Goal: Use online tool/utility: Utilize a website feature to perform a specific function

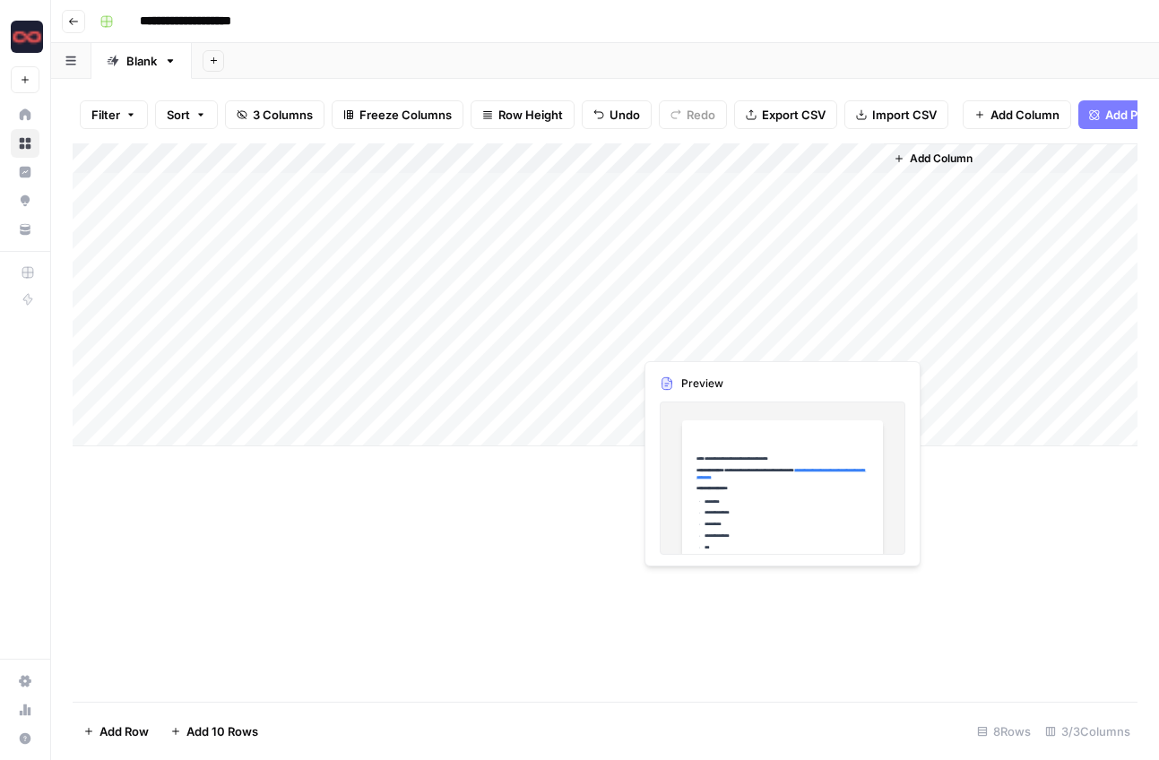
click at [705, 341] on div "Add Column" at bounding box center [605, 294] width 1065 height 303
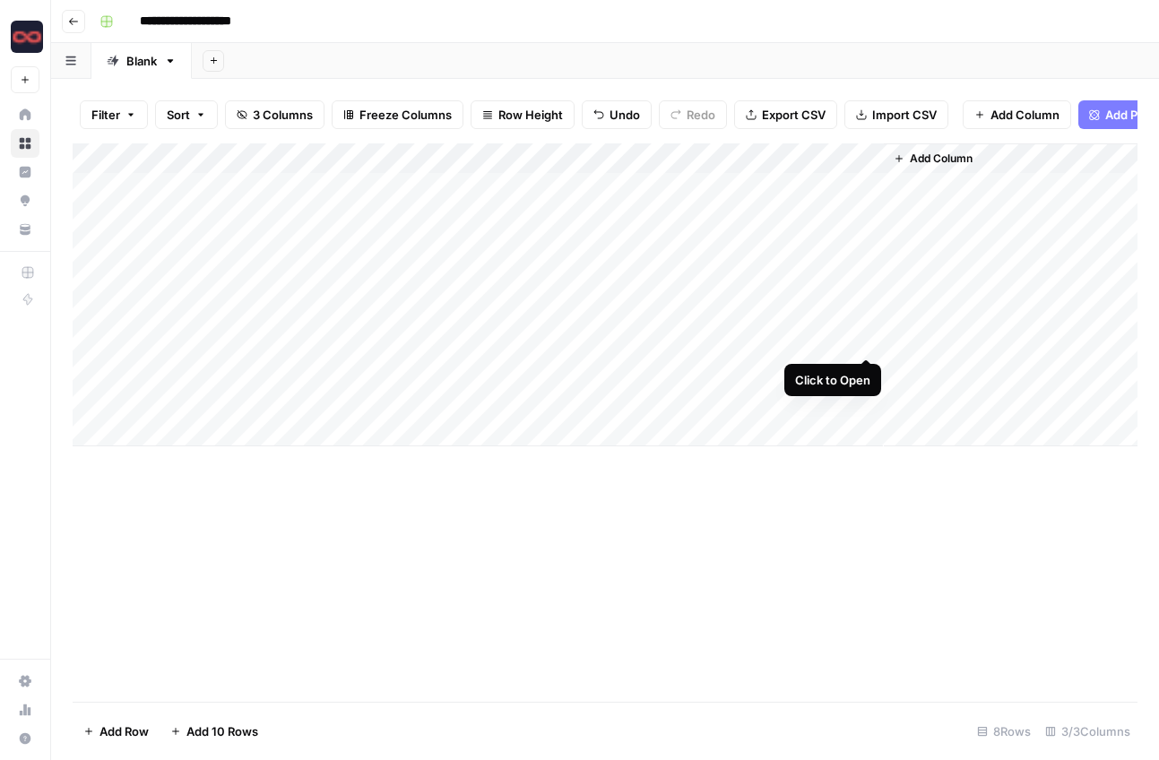
click at [864, 341] on div "Add Column" at bounding box center [605, 294] width 1065 height 303
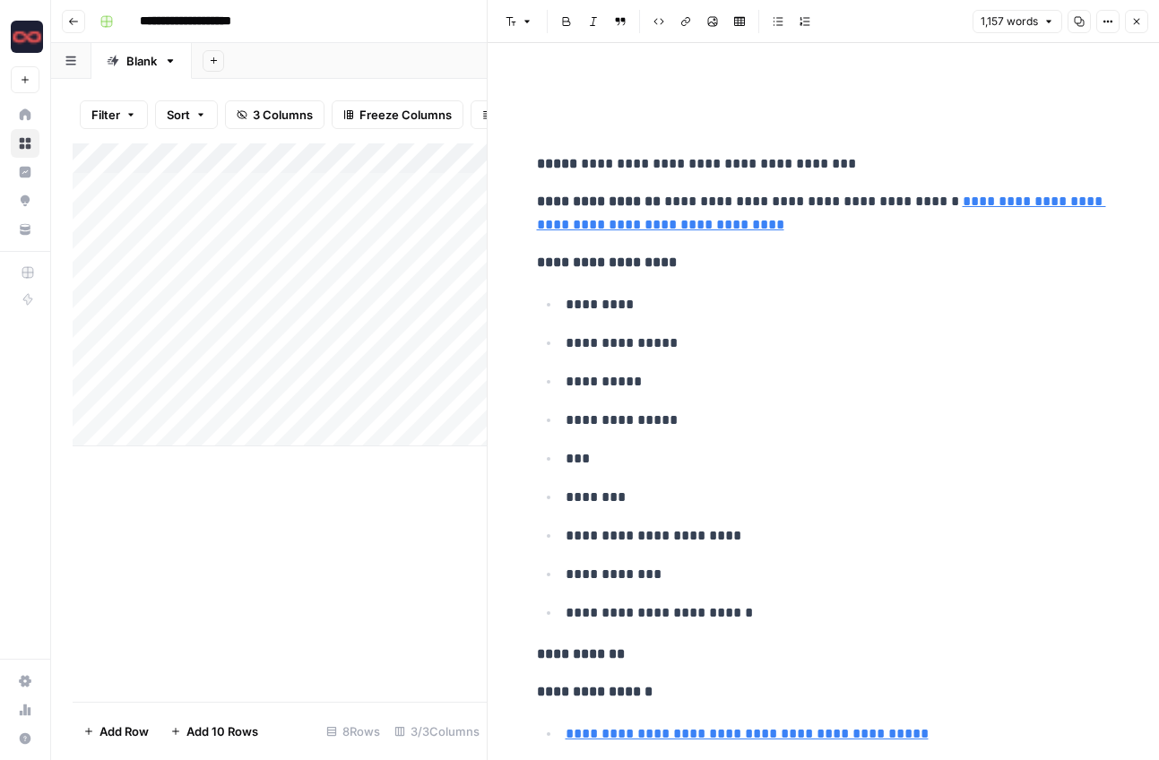
click at [1077, 21] on icon "button" at bounding box center [1079, 21] width 11 height 11
click at [79, 18] on button "Go back" at bounding box center [73, 21] width 23 height 23
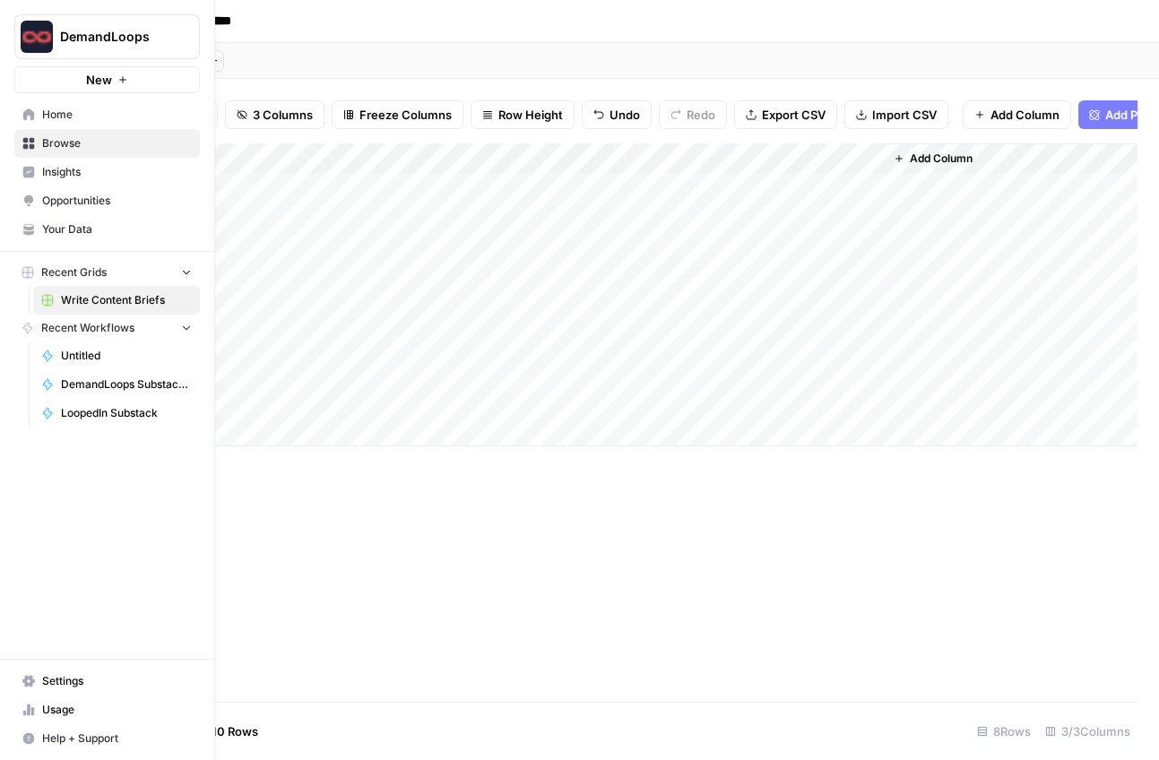
click at [94, 390] on span "DemandLoops Substack Workflow" at bounding box center [126, 384] width 131 height 16
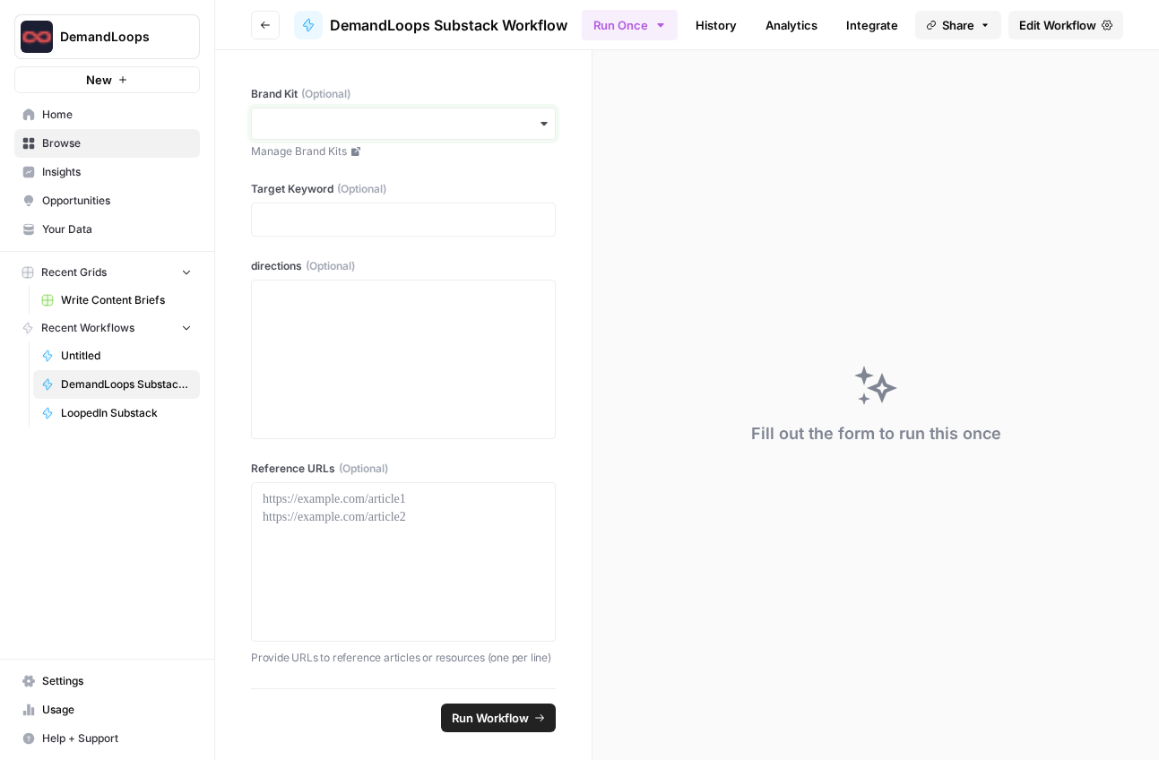
click at [328, 127] on input "Brand Kit (Optional)" at bounding box center [403, 124] width 281 height 18
click at [849, 22] on link "Integrate" at bounding box center [863, 25] width 73 height 29
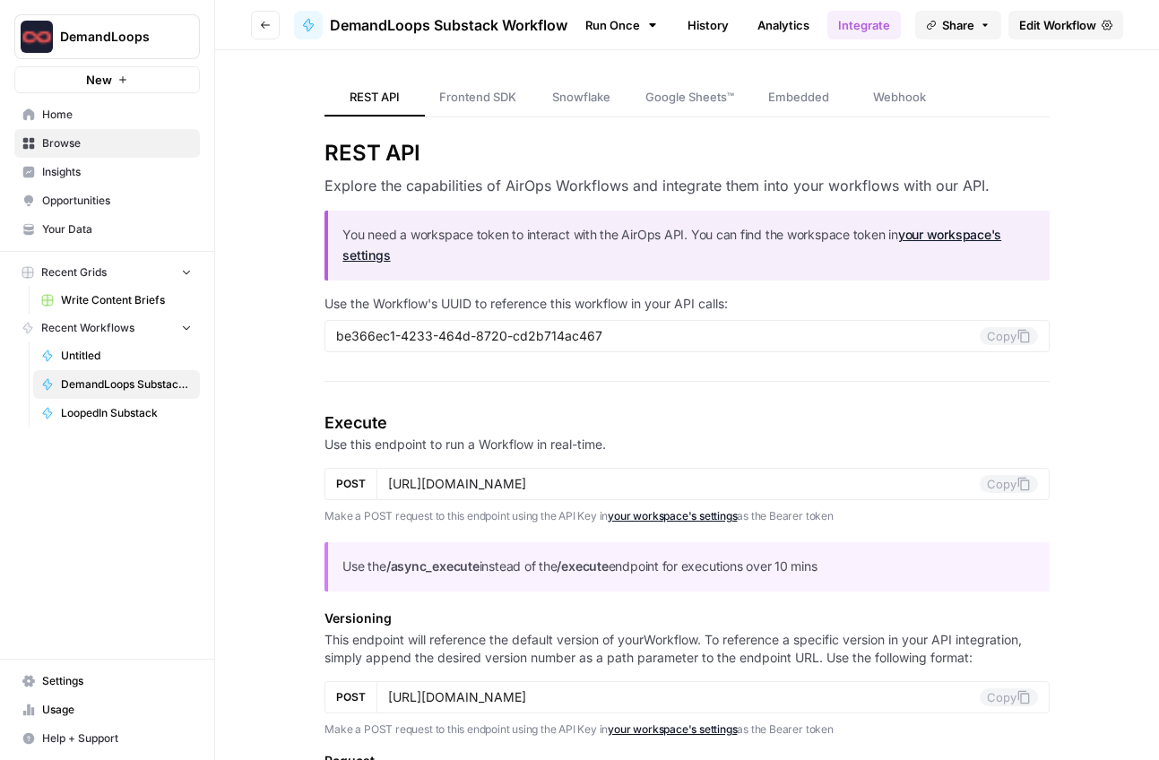
click at [776, 22] on link "Analytics" at bounding box center [782, 25] width 73 height 29
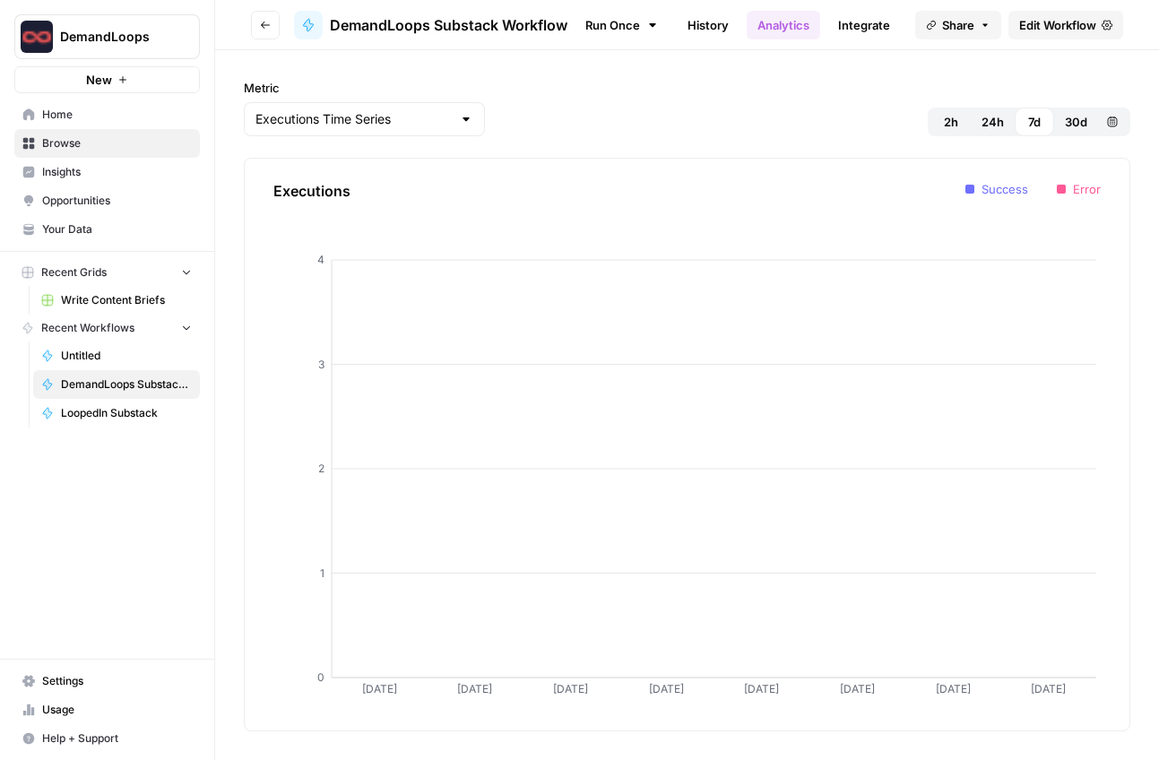
click at [726, 23] on link "History" at bounding box center [708, 25] width 63 height 29
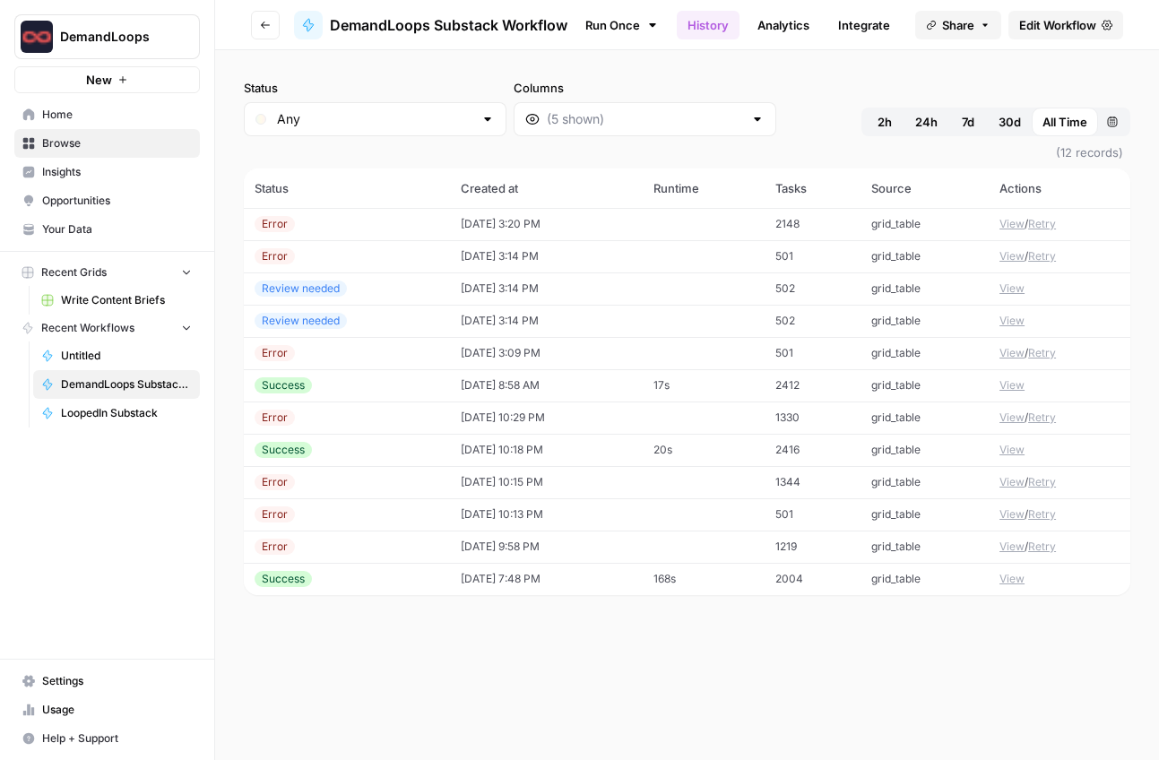
click at [612, 25] on link "Run Once" at bounding box center [622, 25] width 96 height 30
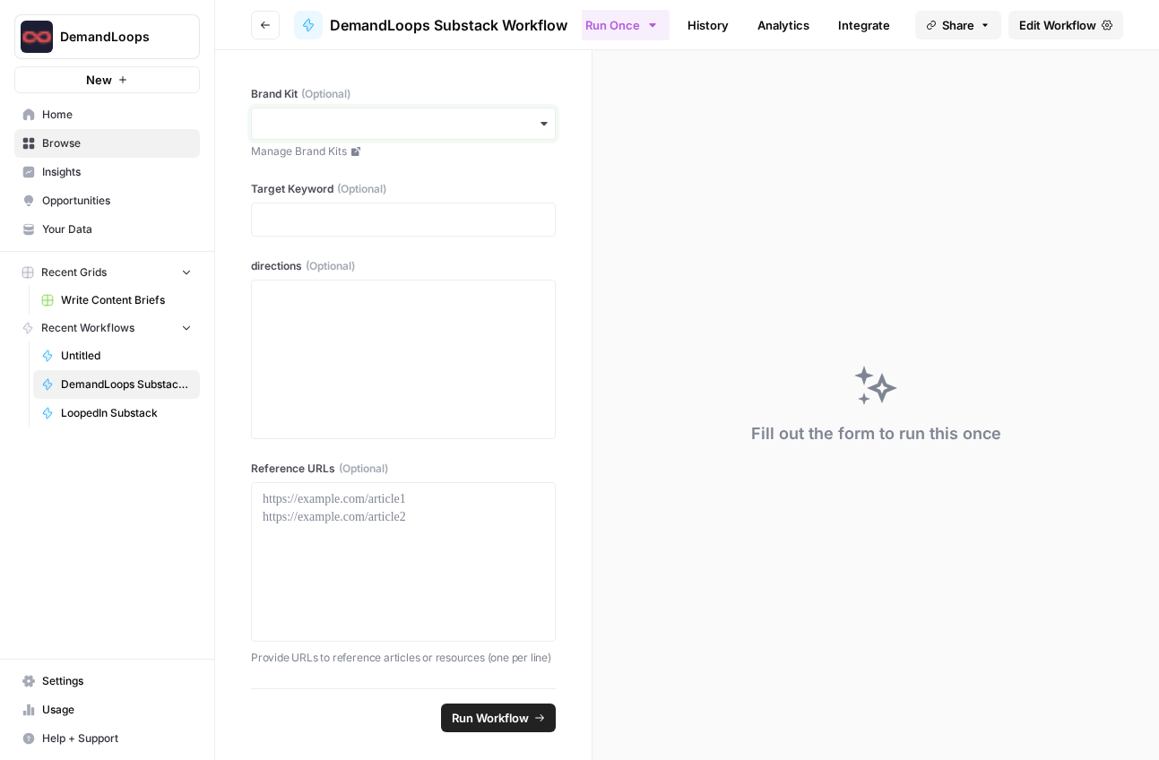
click at [341, 118] on input "Brand Kit (Optional)" at bounding box center [403, 124] width 281 height 18
click at [339, 203] on div "DemandLoops" at bounding box center [403, 206] width 303 height 34
click at [341, 214] on p at bounding box center [403, 220] width 281 height 18
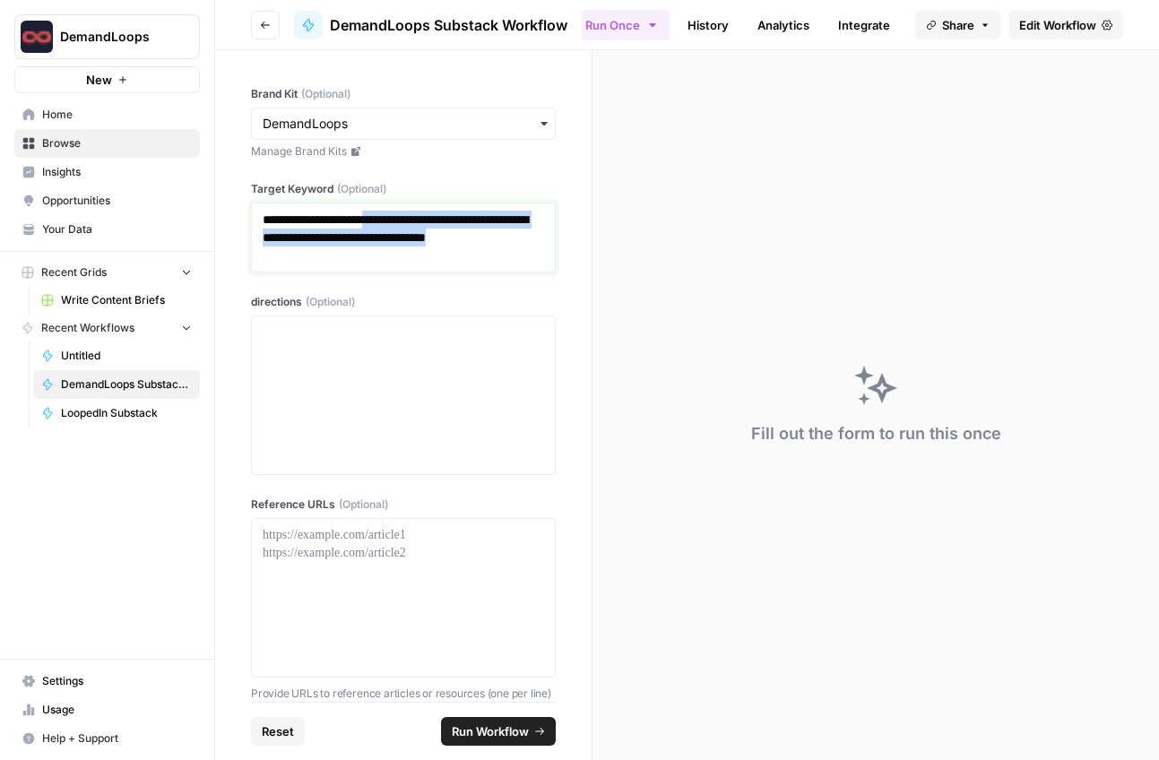
drag, startPoint x: 367, startPoint y: 258, endPoint x: 390, endPoint y: 223, distance: 41.5
click at [390, 223] on p "**********" at bounding box center [403, 238] width 281 height 54
click at [374, 259] on p "**********" at bounding box center [403, 238] width 281 height 54
drag, startPoint x: 372, startPoint y: 259, endPoint x: 387, endPoint y: 220, distance: 42.3
click at [387, 220] on p "**********" at bounding box center [403, 238] width 281 height 54
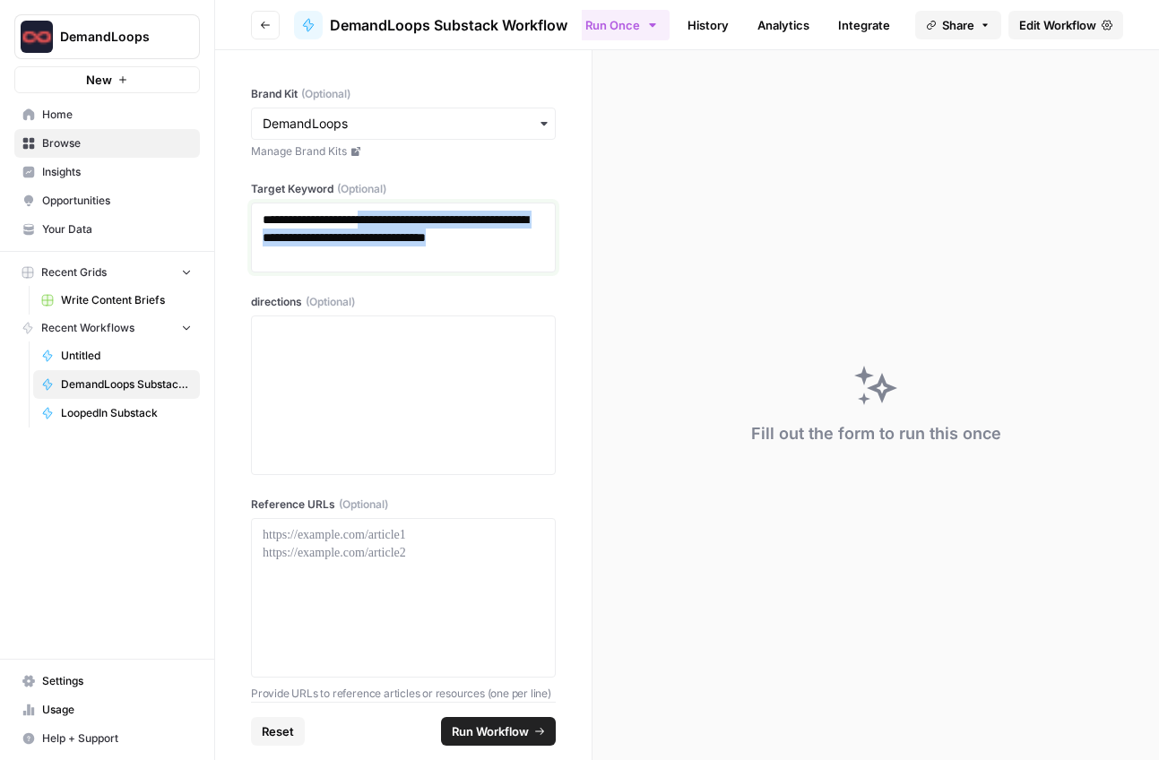
copy p "**********"
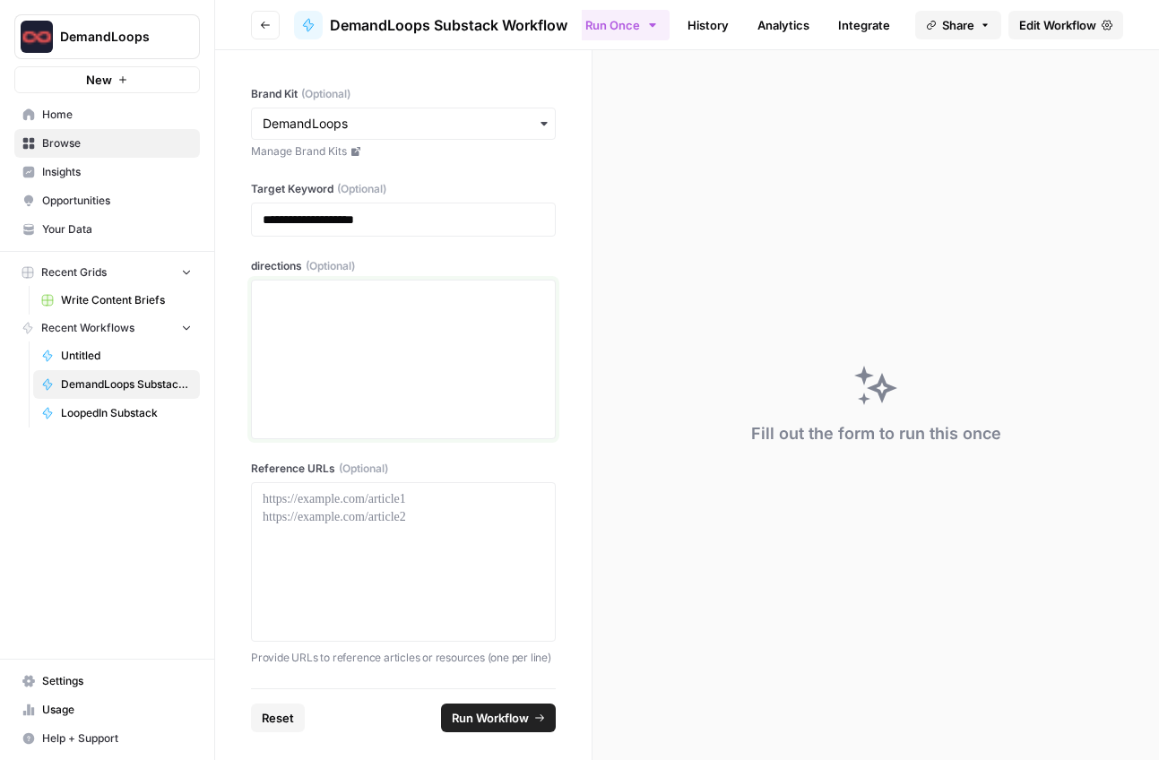
click at [368, 319] on div at bounding box center [403, 359] width 281 height 143
click at [331, 500] on p at bounding box center [403, 499] width 281 height 18
paste div
drag, startPoint x: 383, startPoint y: 501, endPoint x: 254, endPoint y: 502, distance: 129.0
click at [254, 502] on div "**********" at bounding box center [403, 562] width 305 height 160
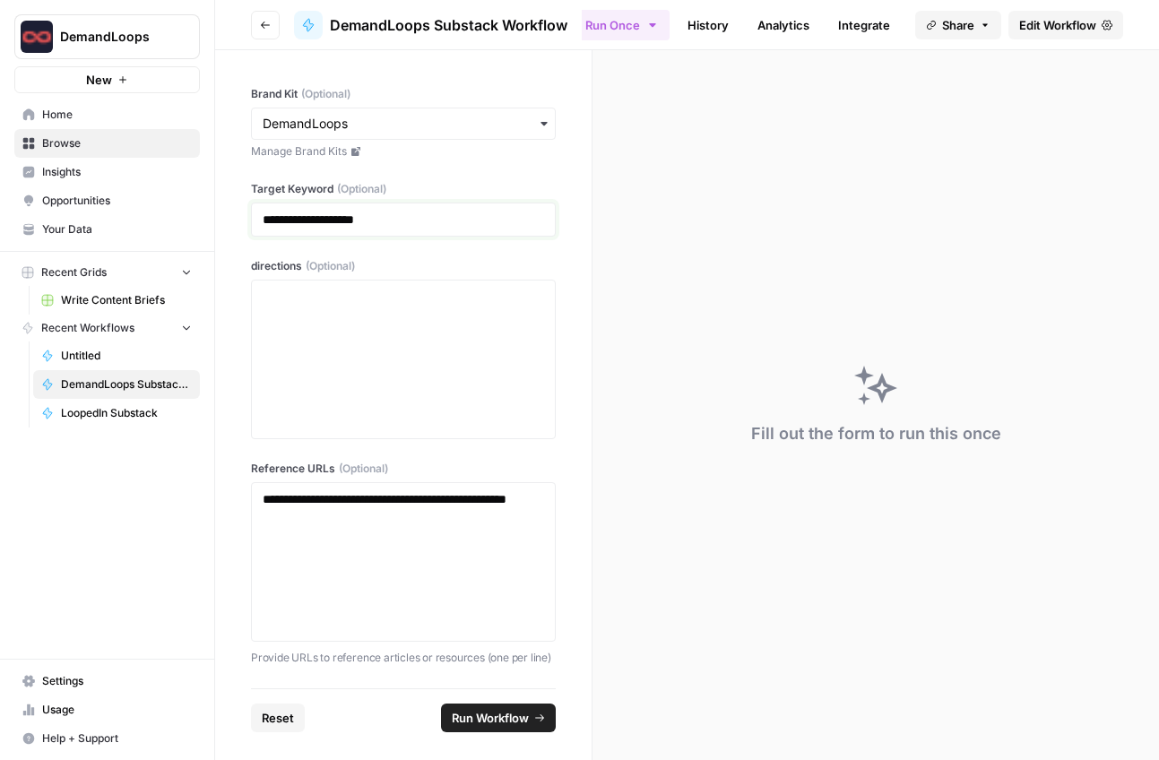
click at [388, 222] on p "**********" at bounding box center [403, 220] width 281 height 18
click at [496, 713] on span "Run Workflow" at bounding box center [490, 718] width 77 height 18
click at [691, 384] on div "Running step 5 of 19 ( Create Content Brief from Keyword )" at bounding box center [875, 405] width 566 height 710
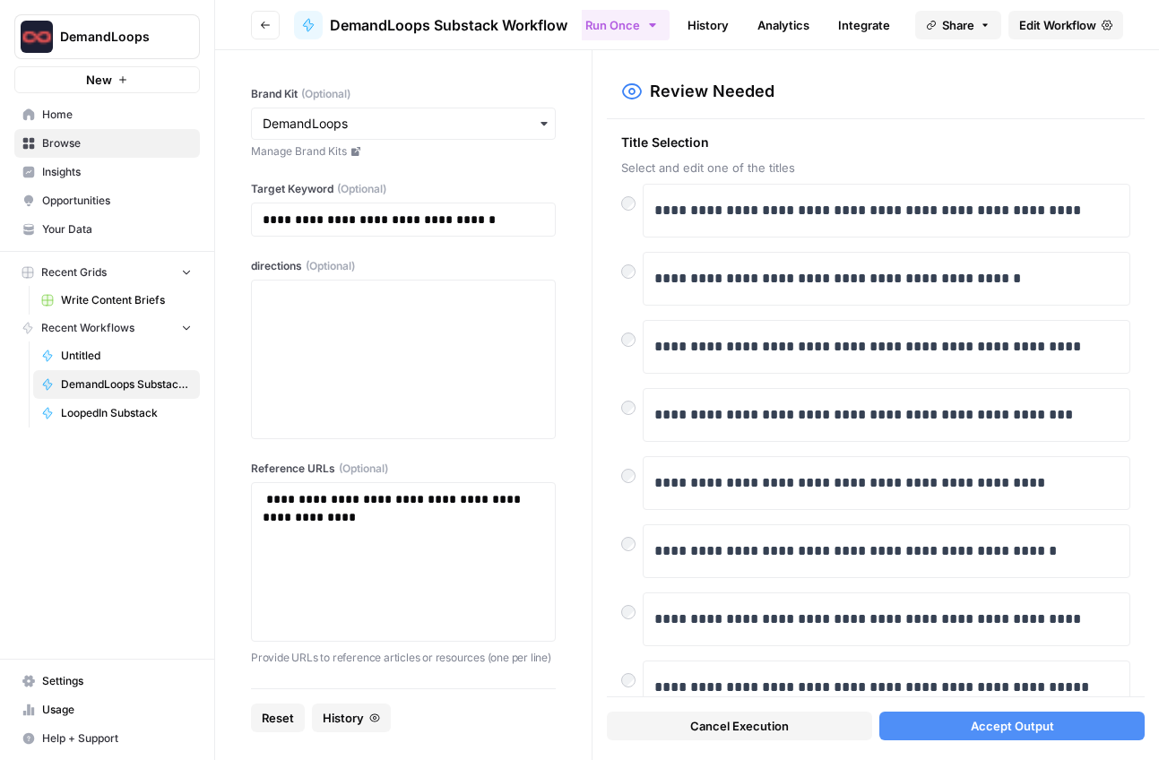
click at [999, 731] on span "Accept Output" at bounding box center [1012, 726] width 83 height 18
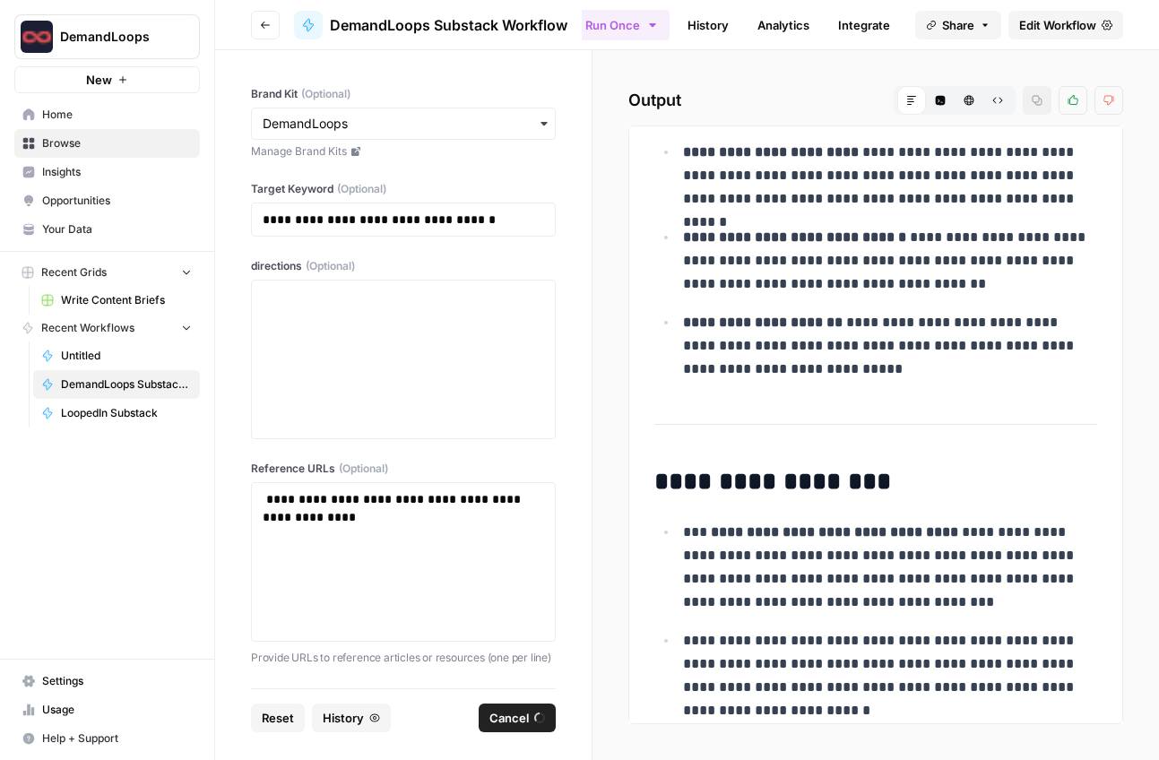
scroll to position [2544, 0]
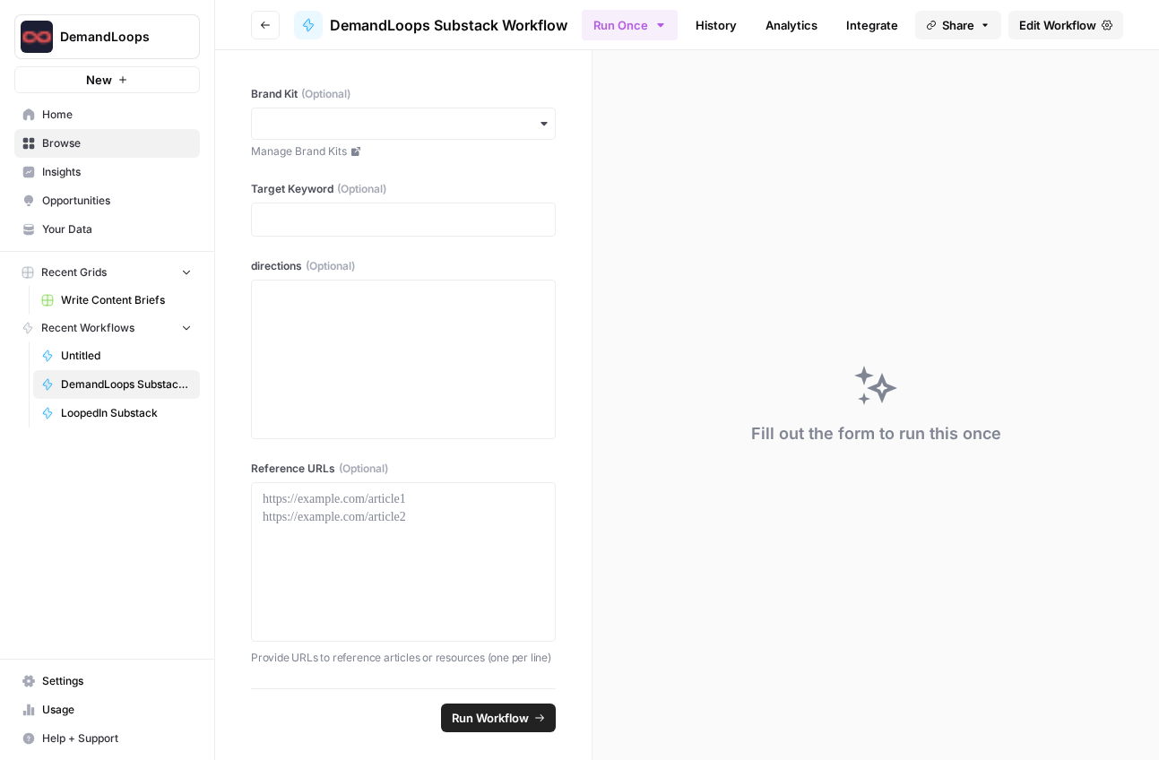
click at [89, 299] on span "Write Content Briefs" at bounding box center [126, 300] width 131 height 16
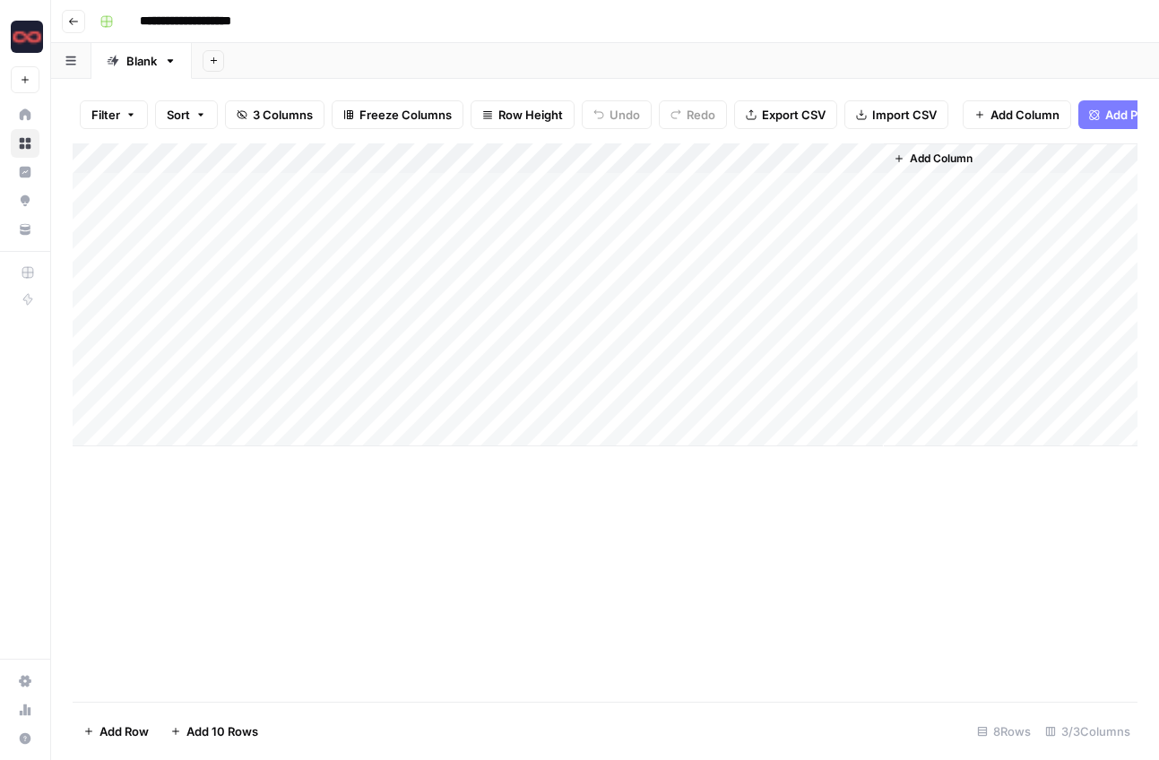
click at [241, 339] on div "Add Column" at bounding box center [605, 294] width 1065 height 303
